Goal: Information Seeking & Learning: Learn about a topic

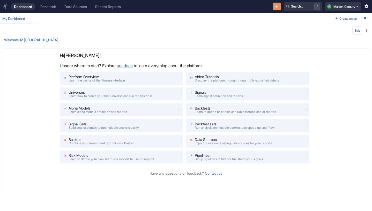
click at [47, 8] on div "Research" at bounding box center [48, 6] width 16 height 4
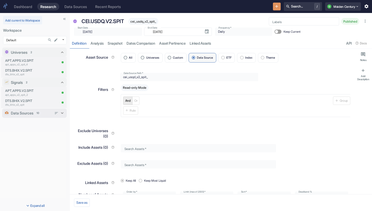
click at [21, 111] on p "Data Sources" at bounding box center [22, 112] width 23 height 5
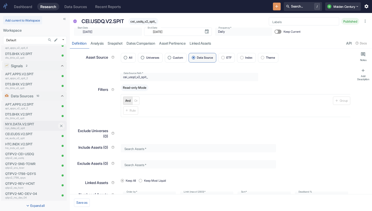
click at [30, 127] on p "nyx_data_v2_spit" at bounding box center [31, 128] width 52 height 4
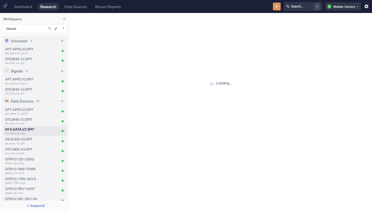
click at [48, 27] on icon "Search..." at bounding box center [50, 28] width 4 height 4
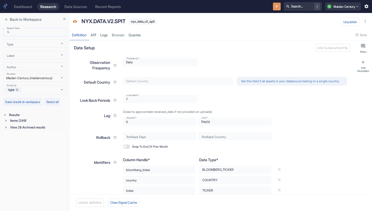
type textarea "x"
click at [23, 35] on input "Search Term" at bounding box center [39, 32] width 55 height 6
type input "nyx"
click at [28, 122] on div "Items (3)" at bounding box center [38, 121] width 58 height 6
type textarea "x"
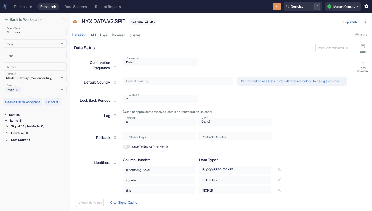
click at [38, 123] on div "Signal / Alpha Model (1)" at bounding box center [38, 126] width 57 height 6
click at [29, 136] on p "nyx_data_v2_spit" at bounding box center [28, 137] width 29 height 4
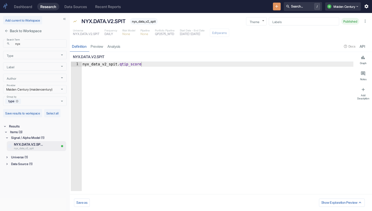
type textarea "x"
click at [113, 45] on link "analysis" at bounding box center [113, 46] width 17 height 11
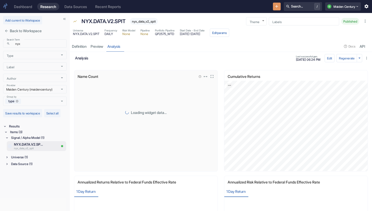
click at [211, 77] on icon "View in fullscreen" at bounding box center [212, 76] width 3 height 3
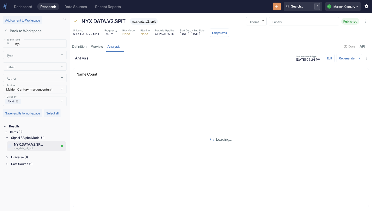
click at [211, 77] on div "Name Count" at bounding box center [200, 74] width 249 height 6
